Goal: Information Seeking & Learning: Learn about a topic

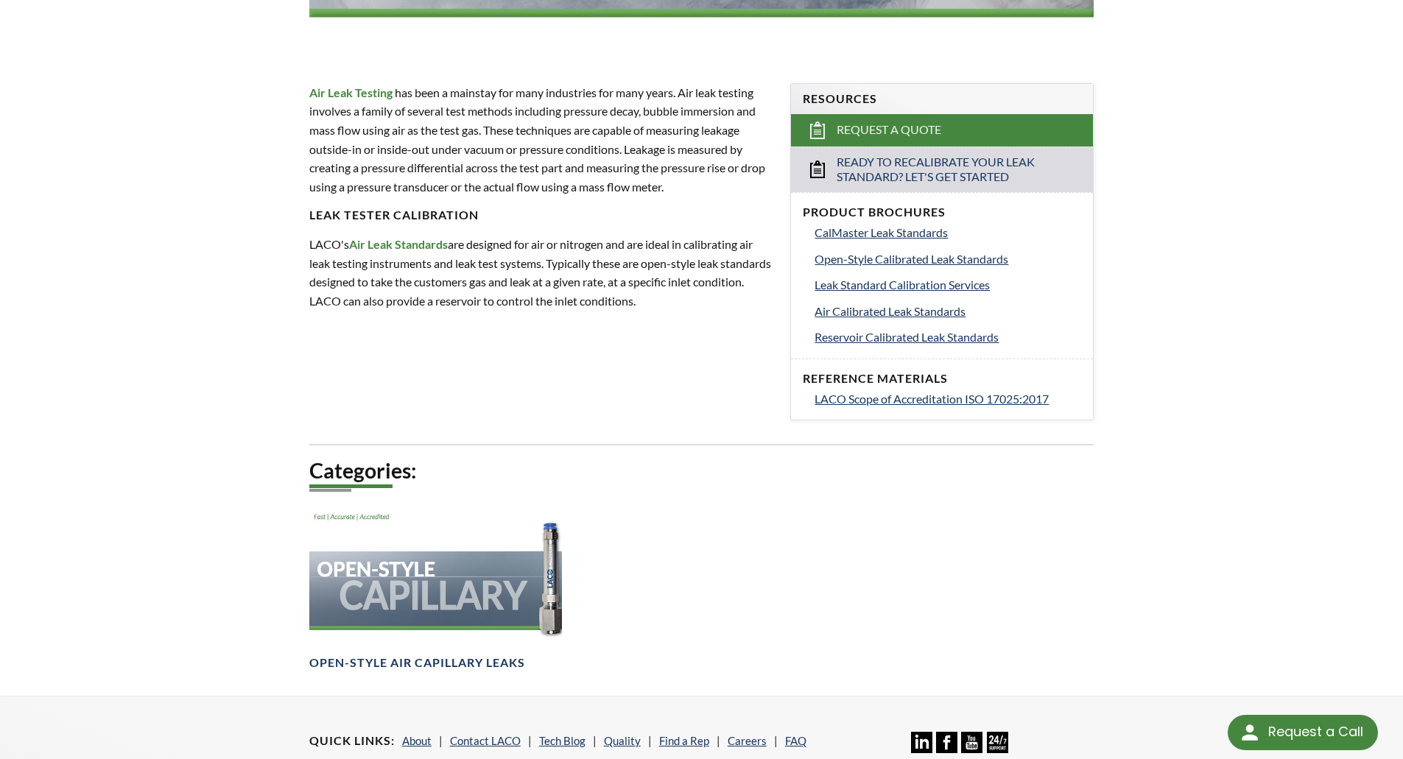
scroll to position [295, 0]
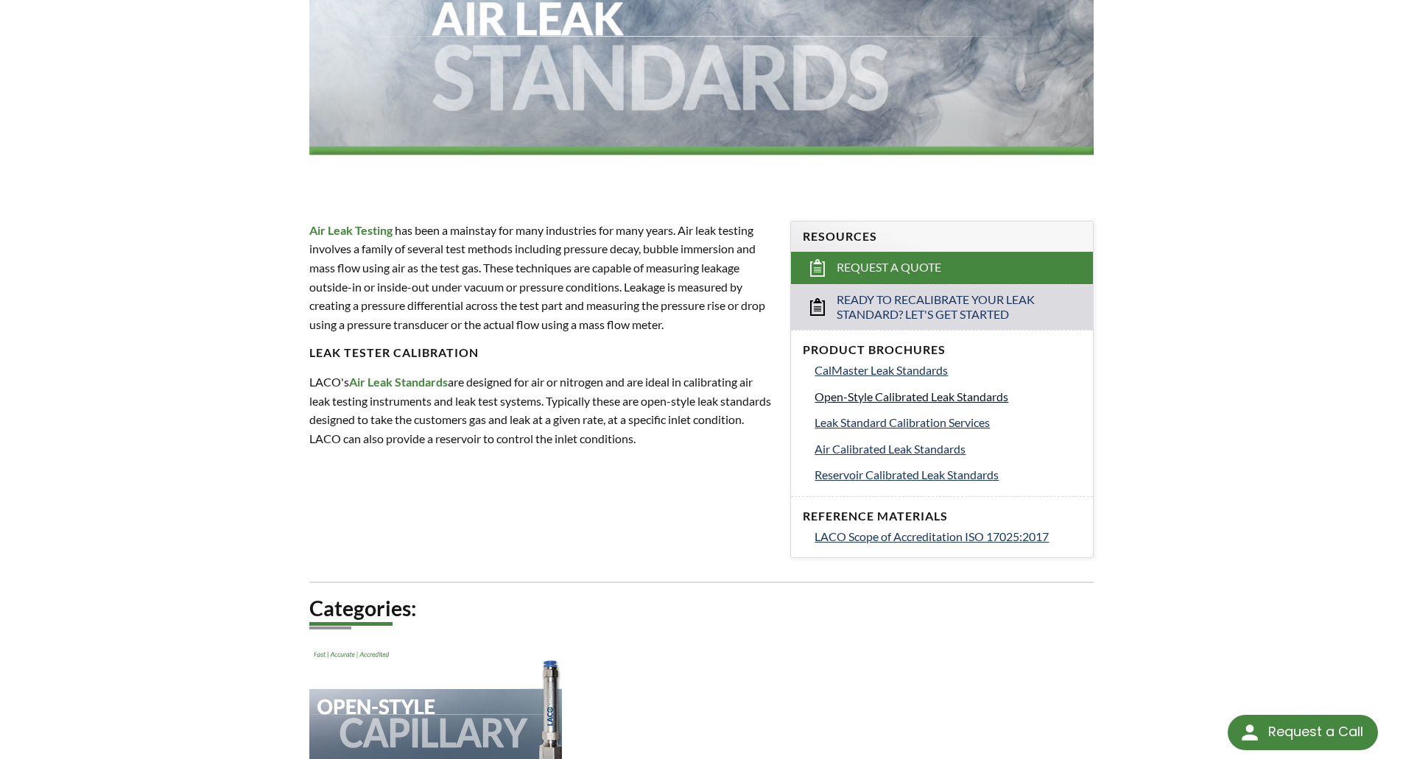
click at [838, 399] on span "Open-Style Calibrated Leak Standards" at bounding box center [912, 397] width 194 height 14
click at [854, 453] on span "Air Calibrated Leak Standards" at bounding box center [890, 449] width 151 height 14
click at [888, 477] on span "Reservoir Calibrated Leak Standards" at bounding box center [907, 475] width 184 height 14
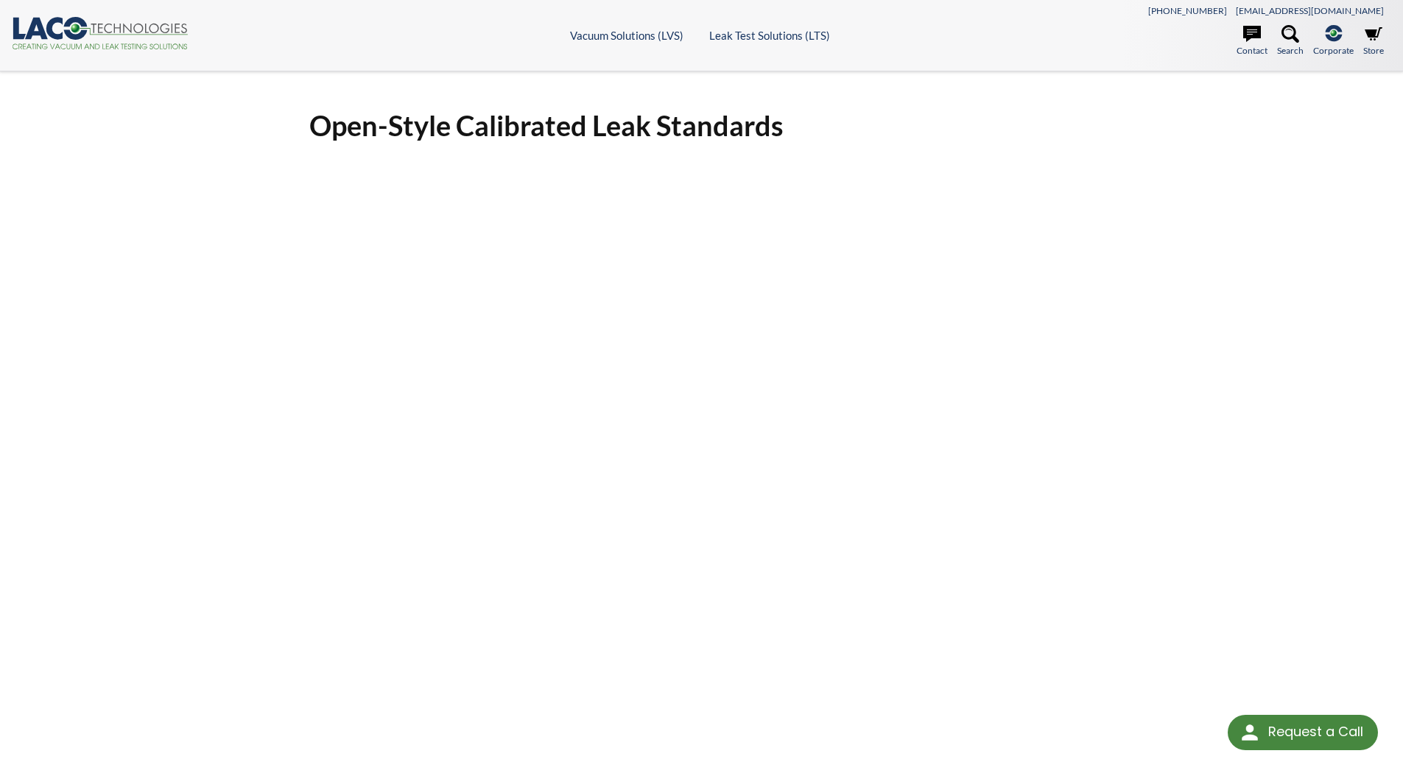
select select "Language Translate Widget"
drag, startPoint x: 591, startPoint y: 83, endPoint x: 606, endPoint y: 49, distance: 36.9
click at [591, 83] on h4 "Products" at bounding box center [610, 90] width 130 height 15
click at [614, 24] on header ".cls-1{fill:#193661;}.cls-2{fill:#58595b;}.cls-3{fill:url(#radial-gradient);}.c…" at bounding box center [701, 35] width 1403 height 71
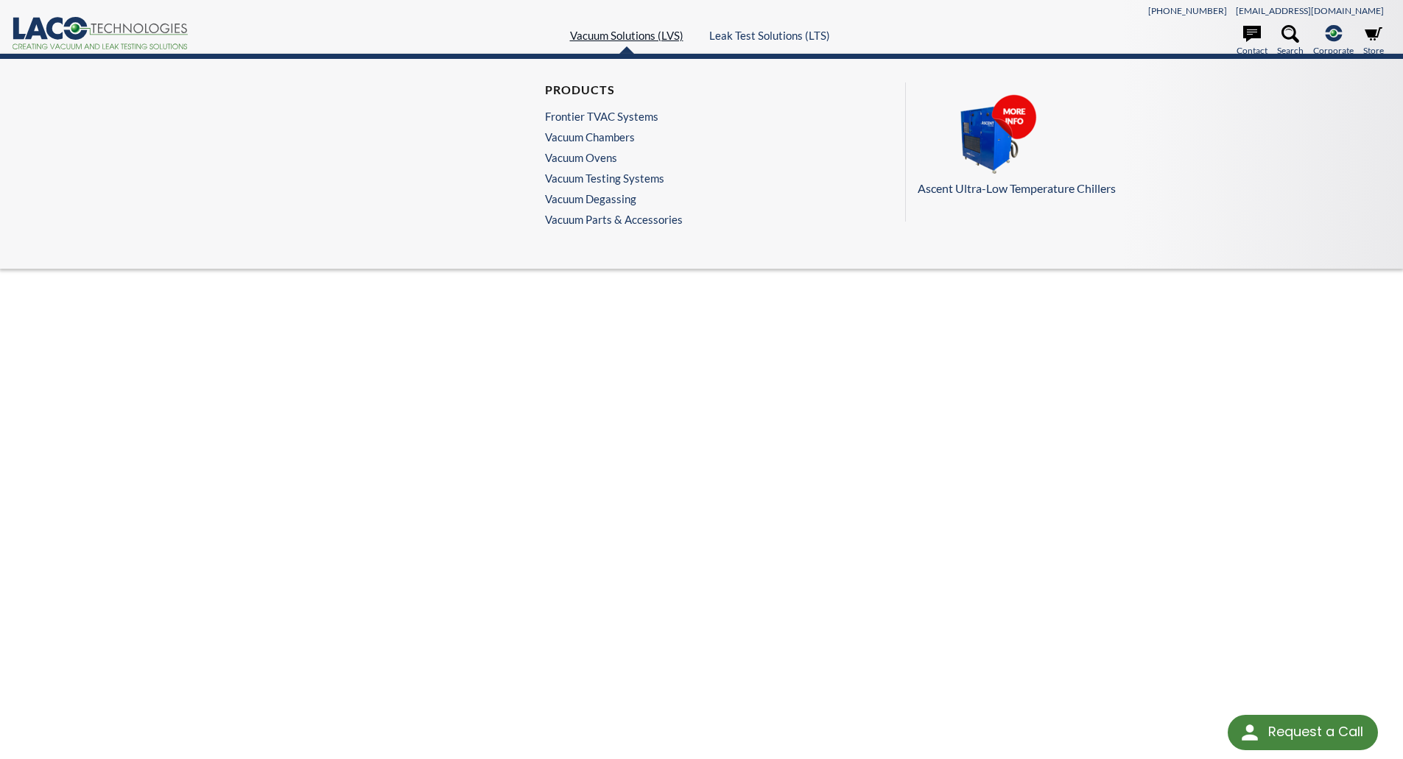
click at [617, 37] on link "Vacuum Solutions (LVS)" at bounding box center [626, 35] width 113 height 13
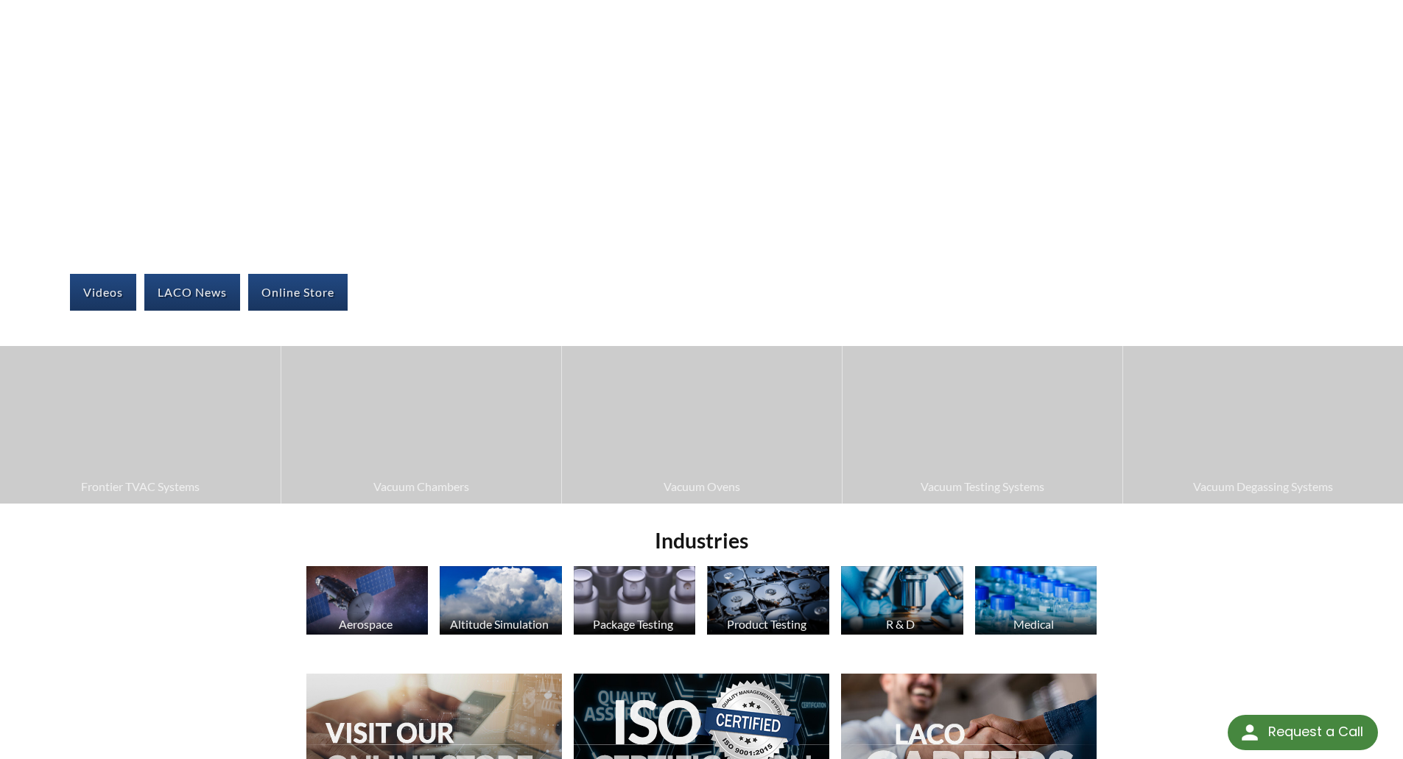
scroll to position [147, 0]
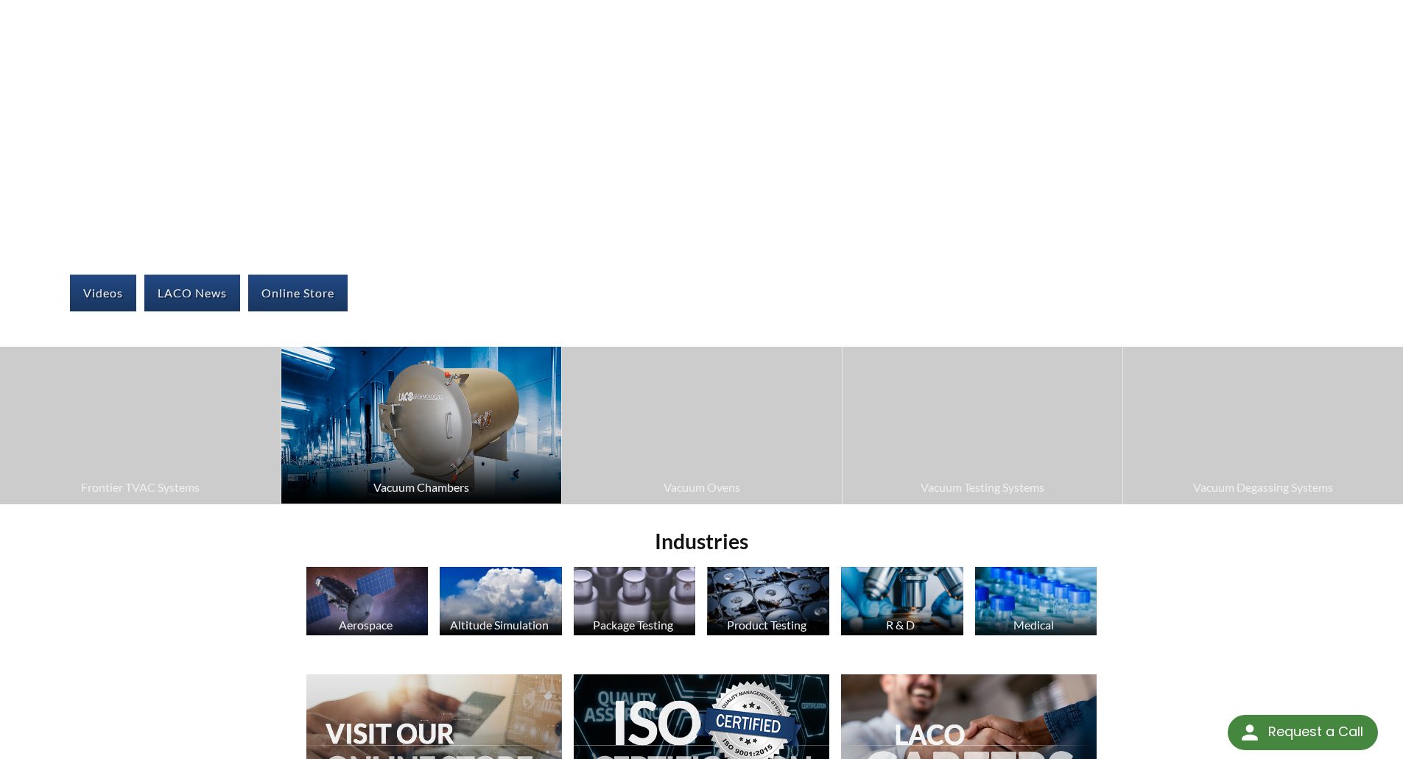
click at [456, 449] on img at bounding box center [421, 425] width 280 height 157
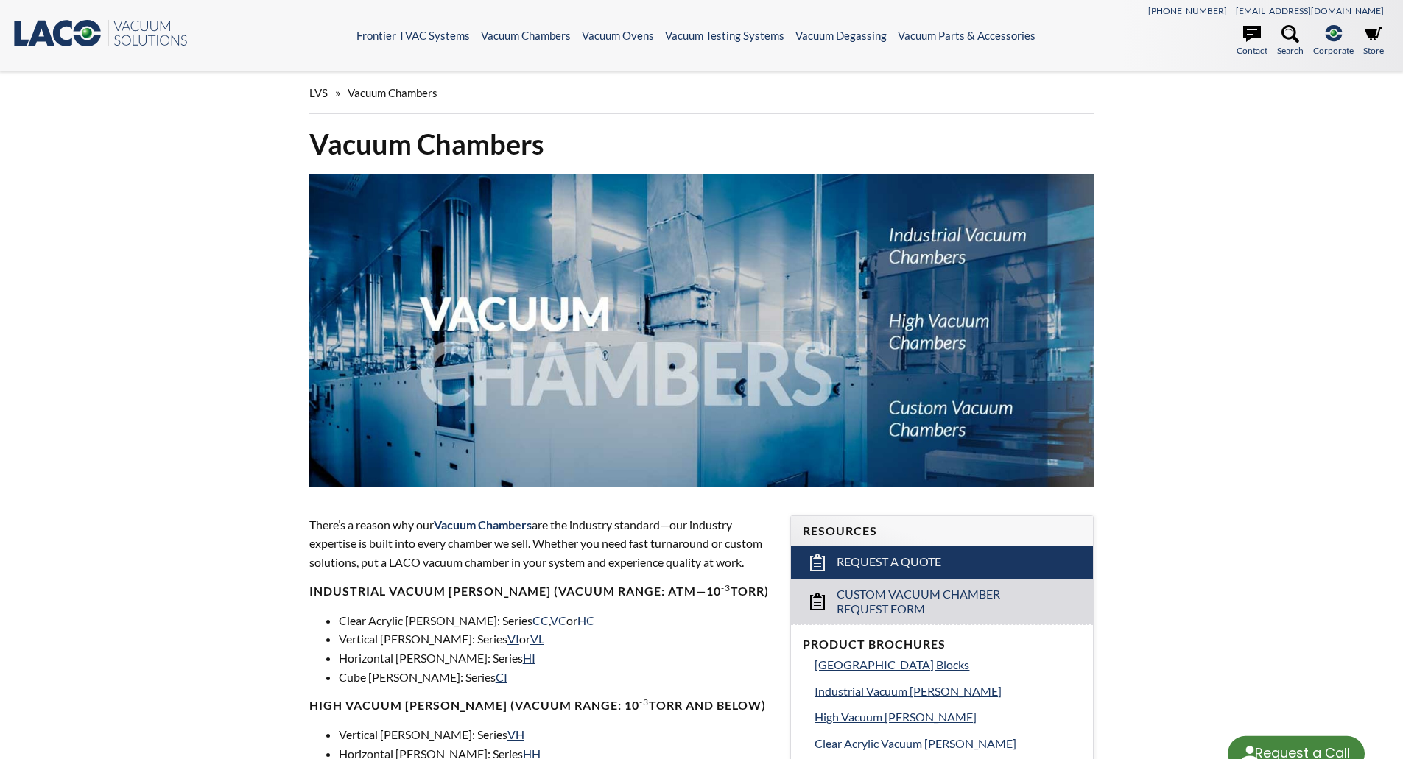
select select "Language Translate Widget"
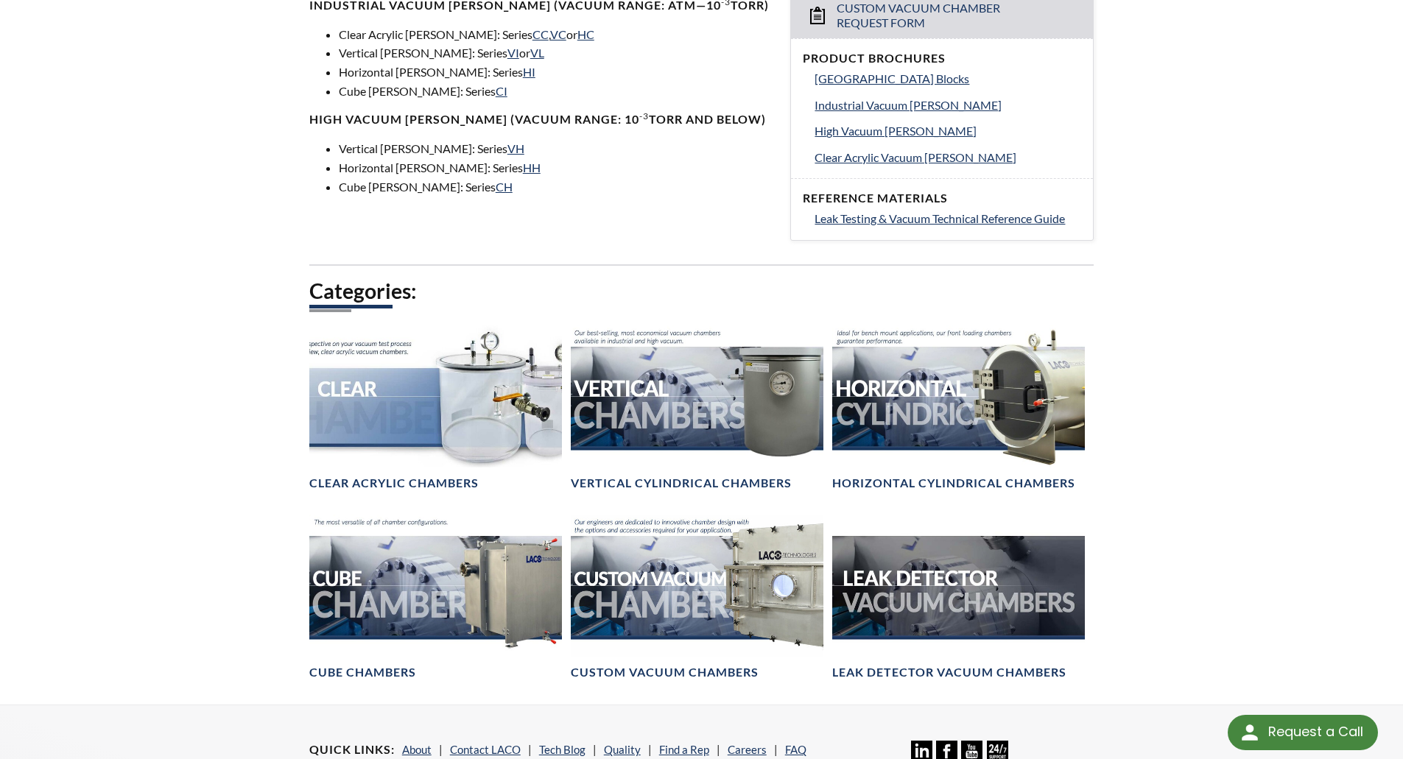
scroll to position [737, 0]
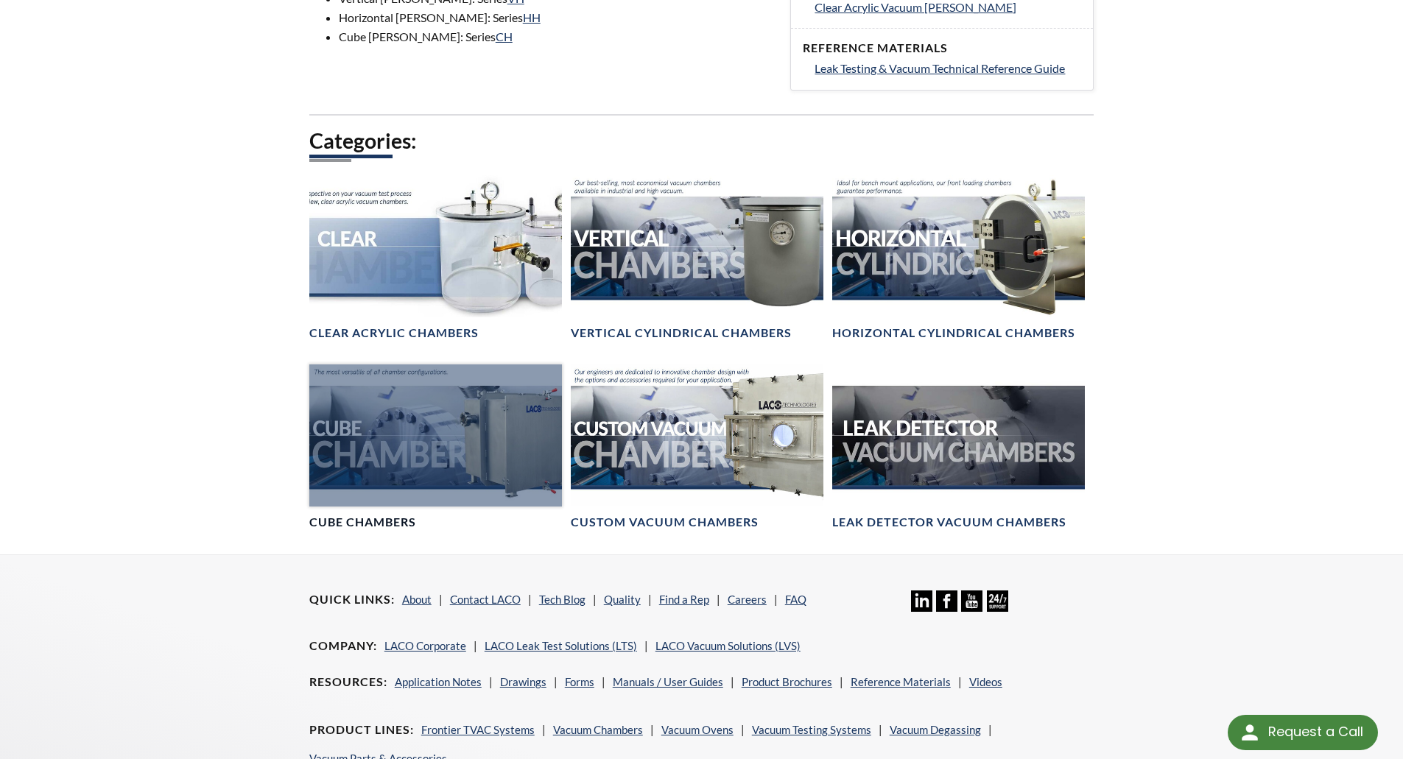
click at [536, 446] on div at bounding box center [435, 436] width 253 height 142
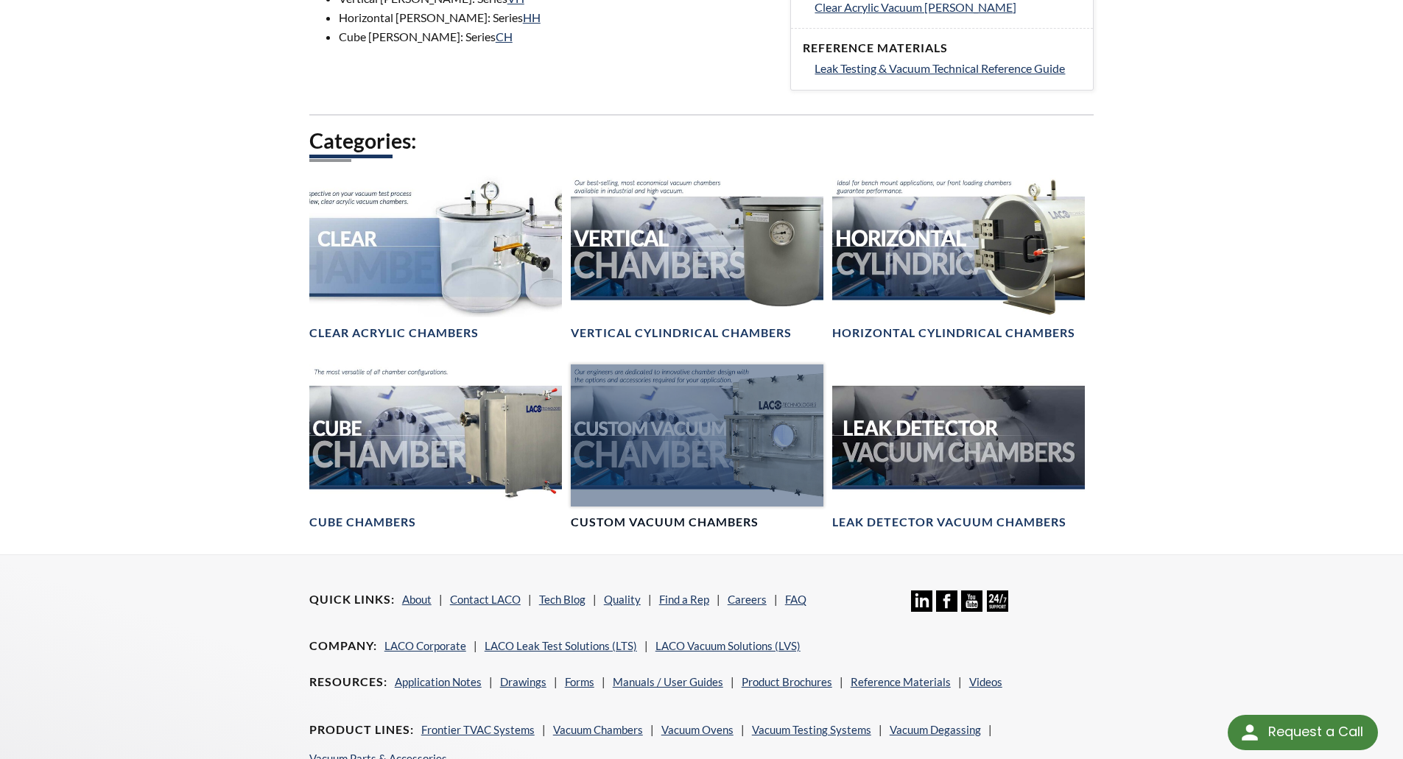
click at [719, 415] on div at bounding box center [697, 436] width 253 height 142
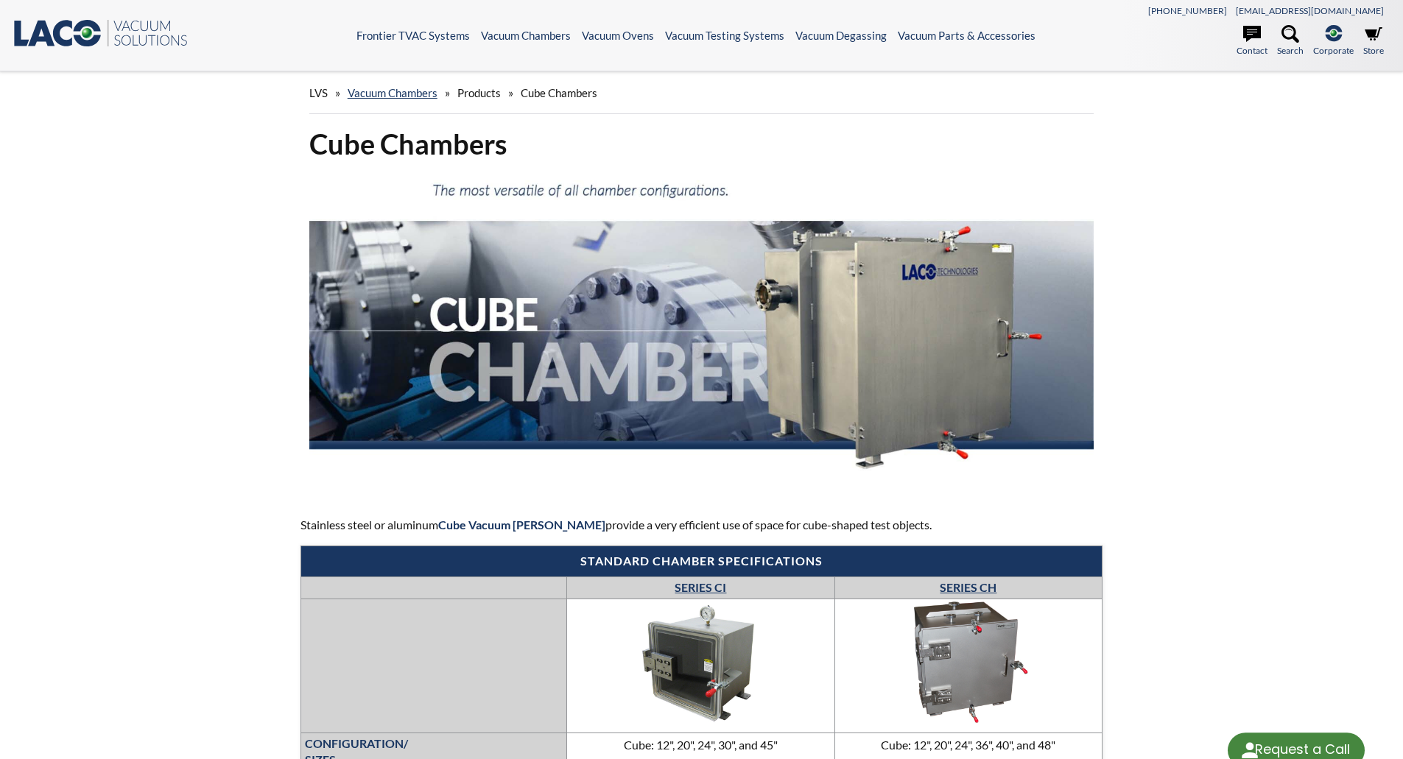
select select "Language Translate Widget"
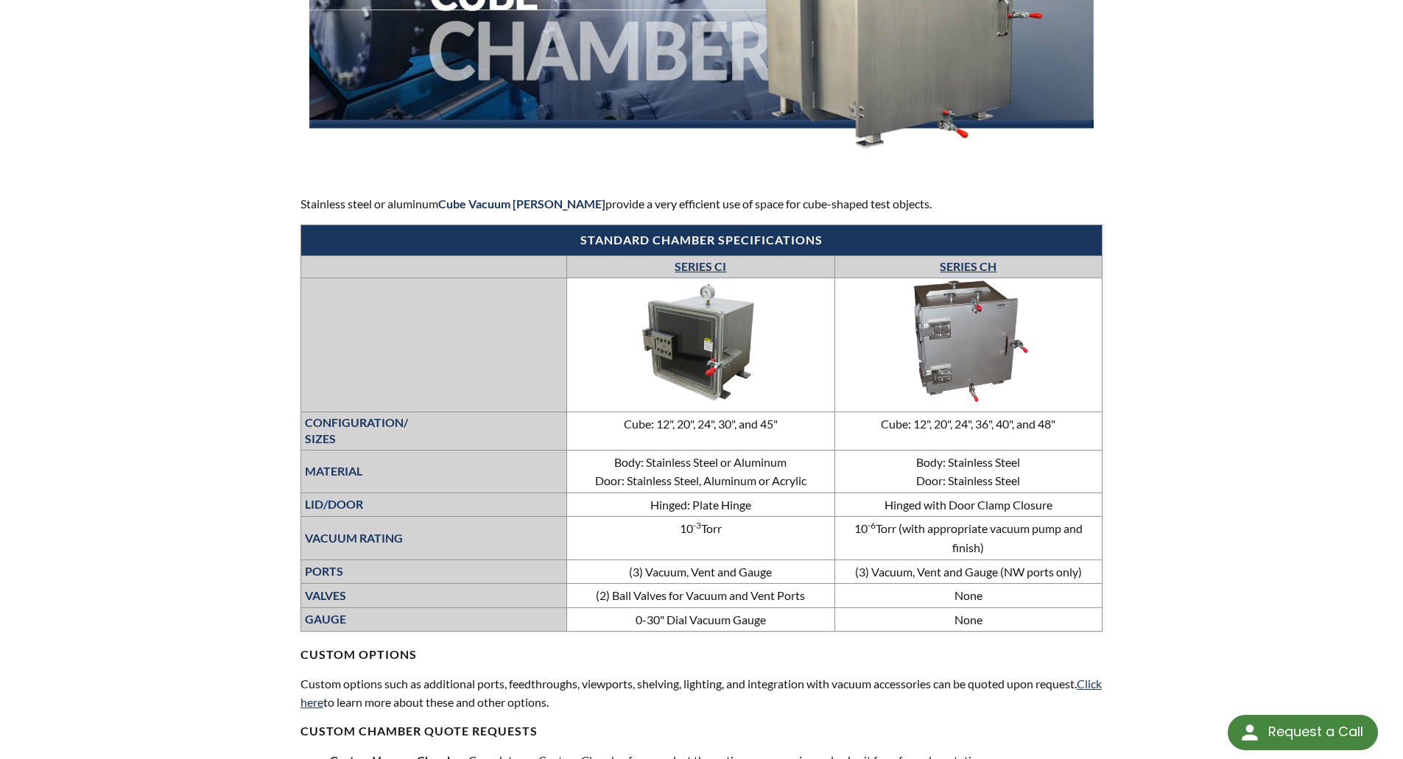
scroll to position [368, 0]
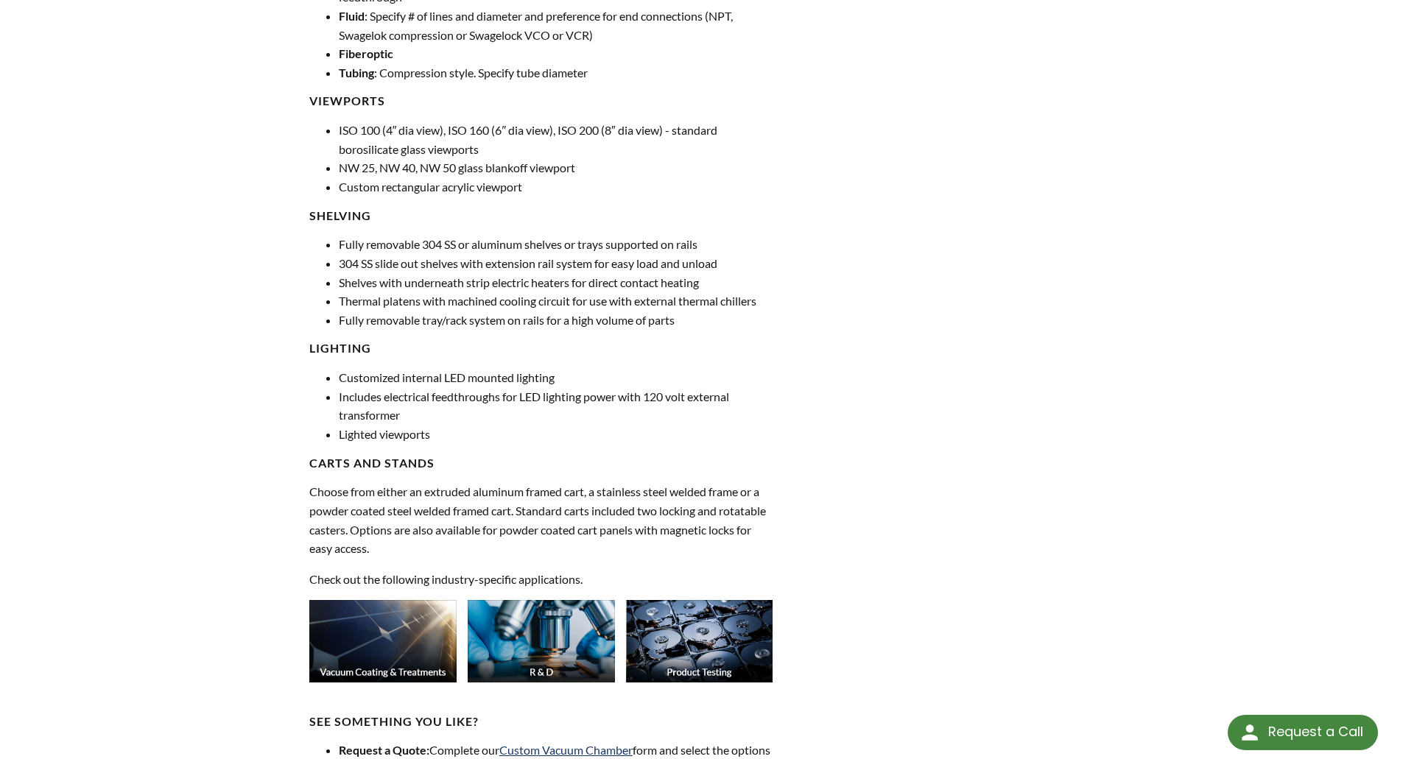
scroll to position [1081, 0]
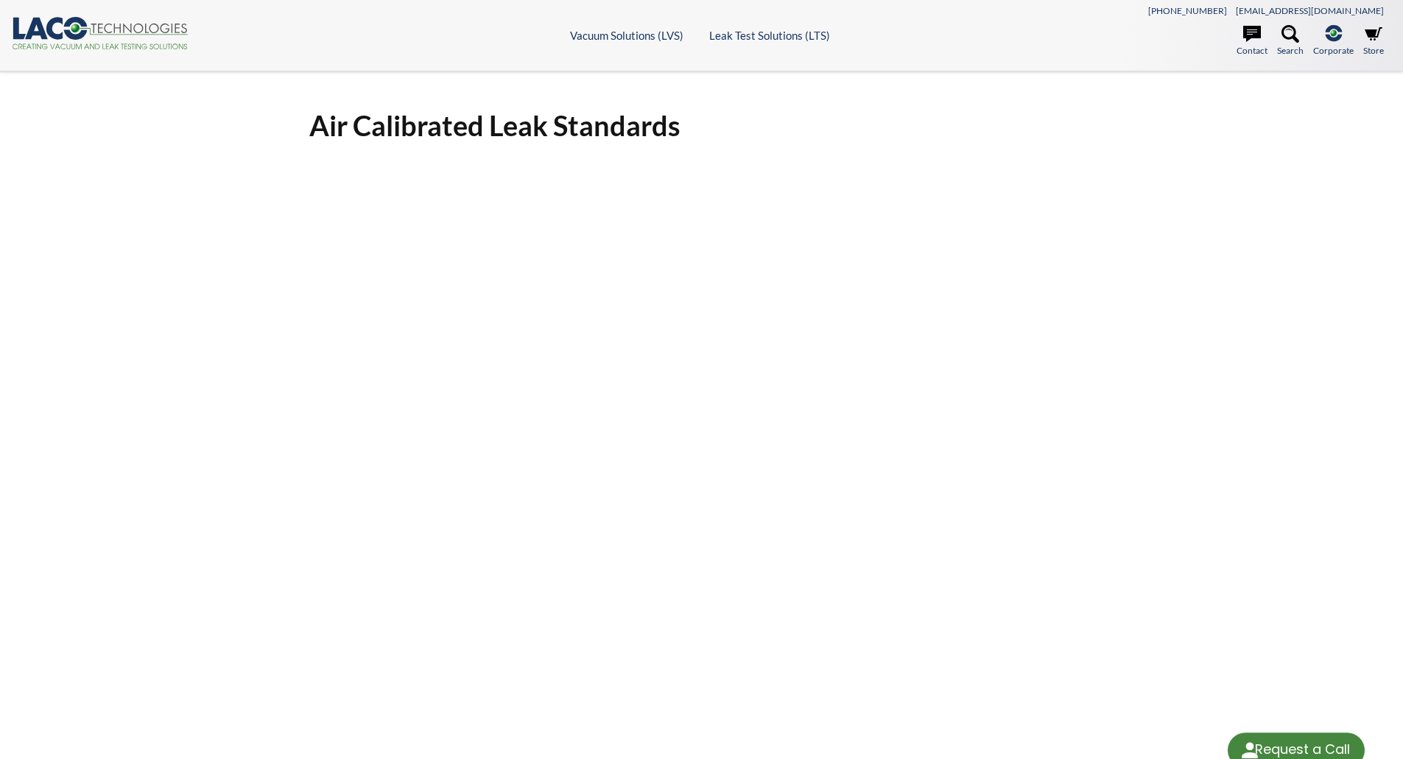
select select "Language Translate Widget"
